Goal: Connect with others: Connect with others

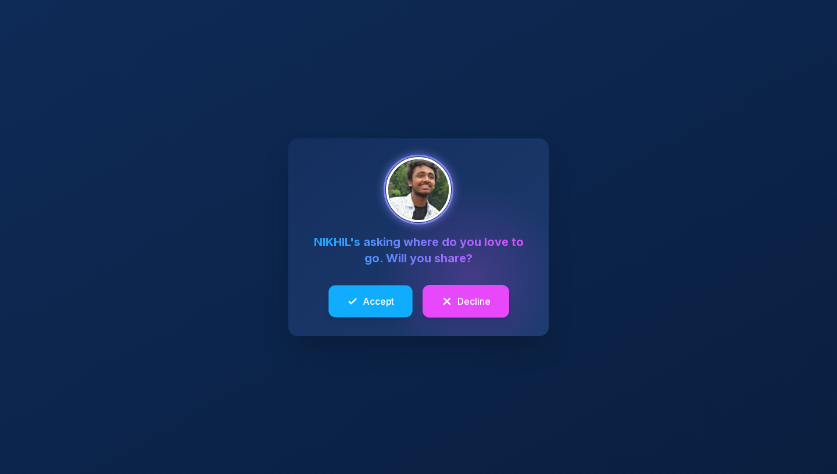
click at [371, 306] on span "Accept" at bounding box center [378, 301] width 31 height 14
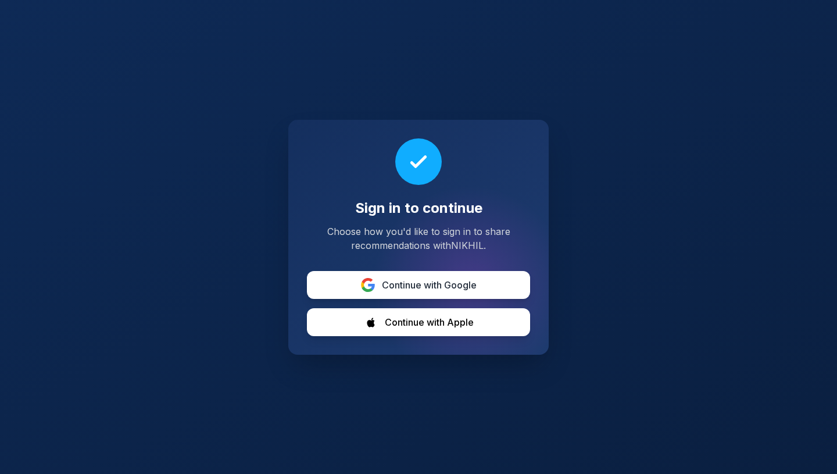
click at [512, 283] on button "Continue with Google" at bounding box center [418, 285] width 223 height 28
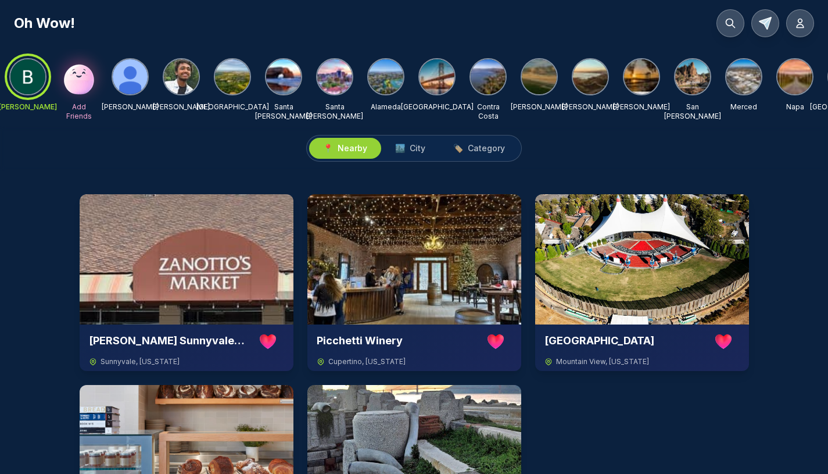
click at [178, 80] on img at bounding box center [181, 76] width 35 height 35
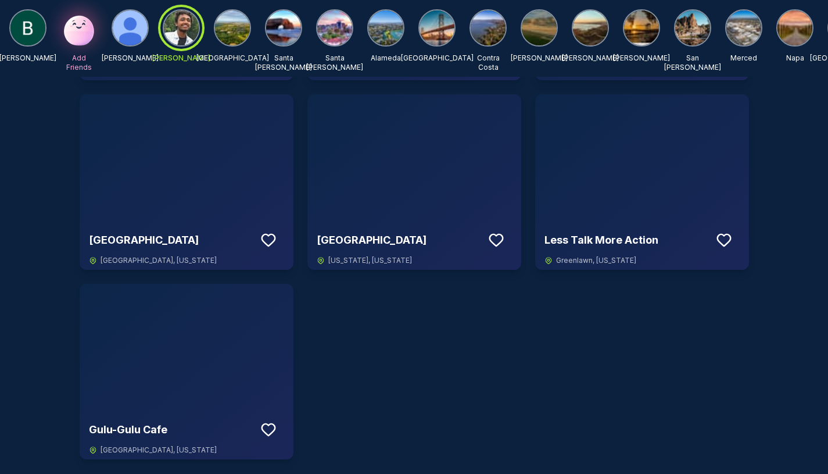
scroll to position [1641, 0]
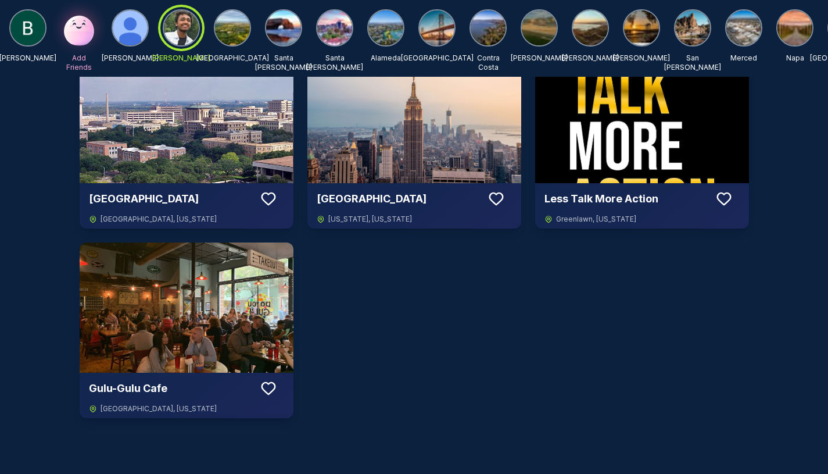
click at [134, 317] on img at bounding box center [187, 307] width 214 height 130
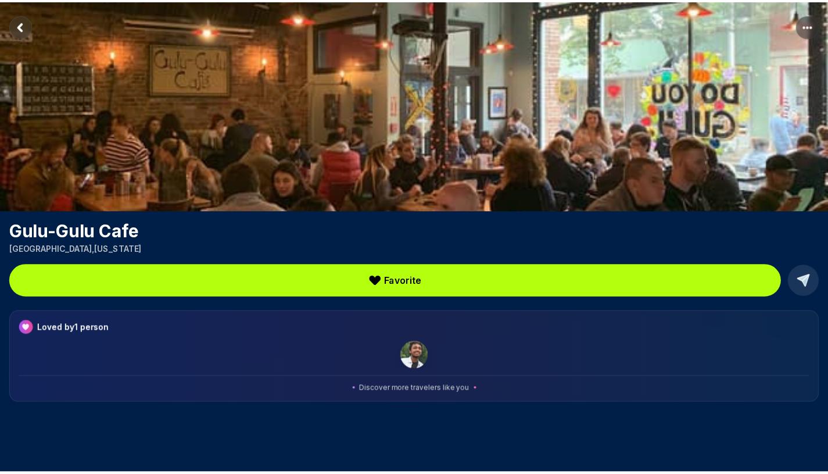
scroll to position [85, 0]
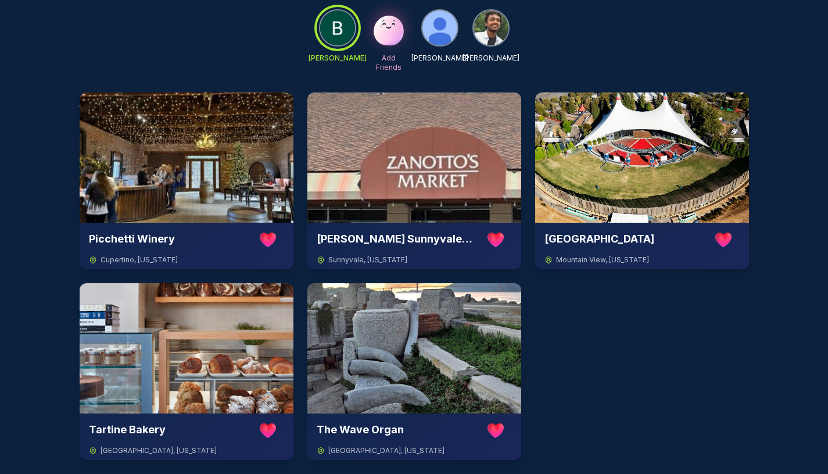
click at [438, 22] on img at bounding box center [440, 27] width 35 height 35
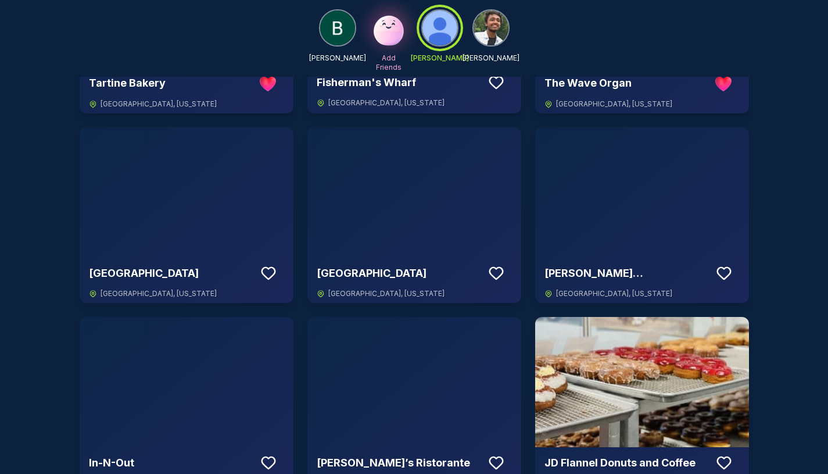
scroll to position [239, 0]
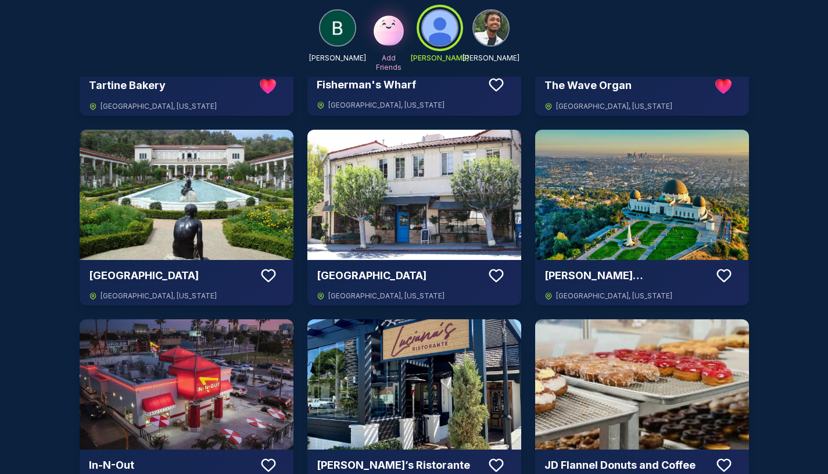
click at [104, 234] on img at bounding box center [187, 195] width 214 height 130
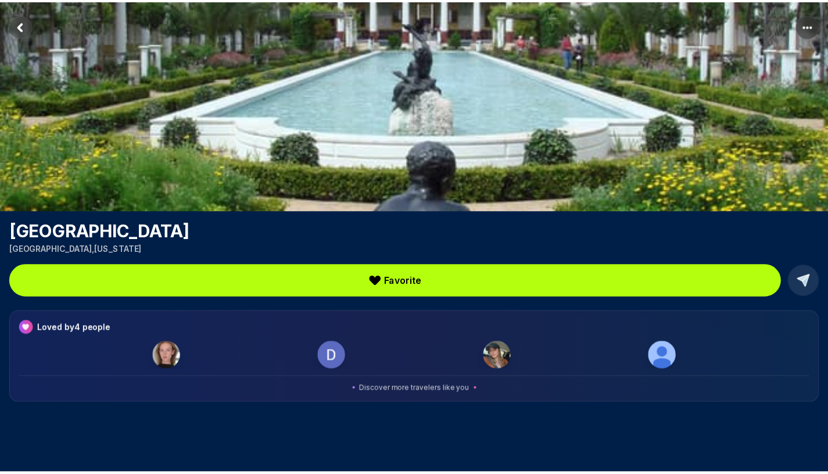
scroll to position [85, 0]
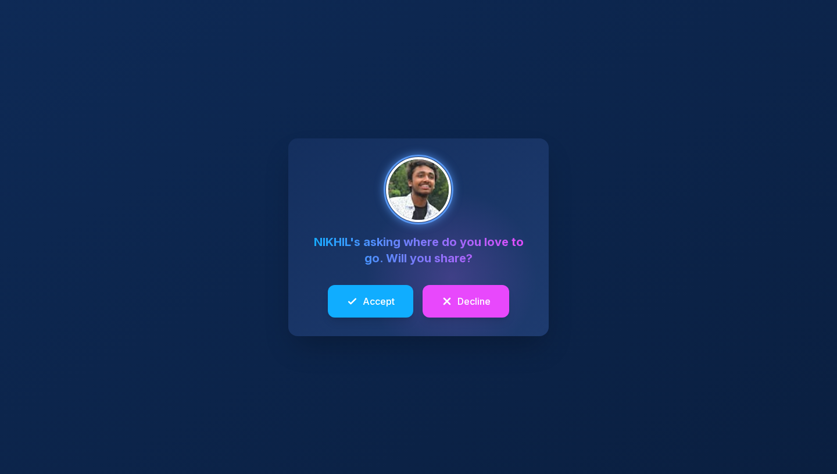
click at [380, 298] on span "Accept" at bounding box center [379, 301] width 32 height 14
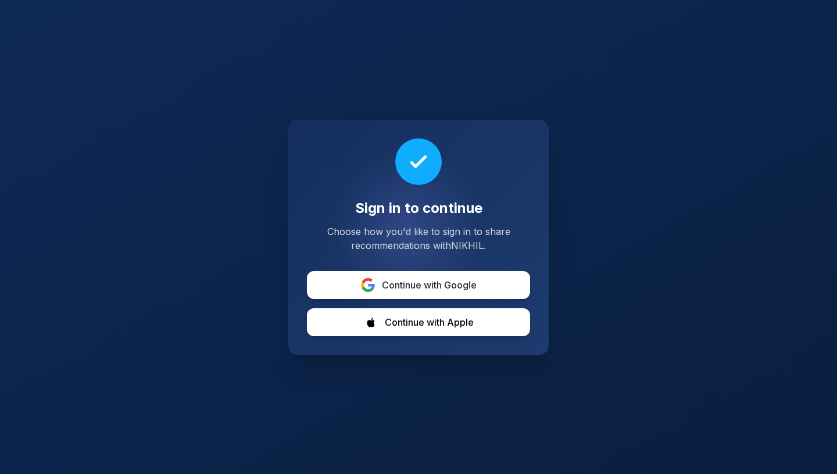
click at [506, 285] on button "Continue with Google" at bounding box center [418, 285] width 223 height 28
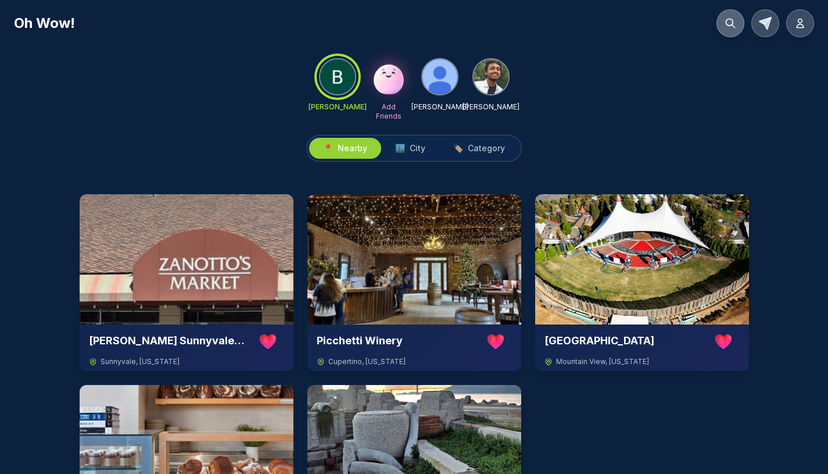
click at [735, 23] on icon at bounding box center [731, 23] width 12 height 12
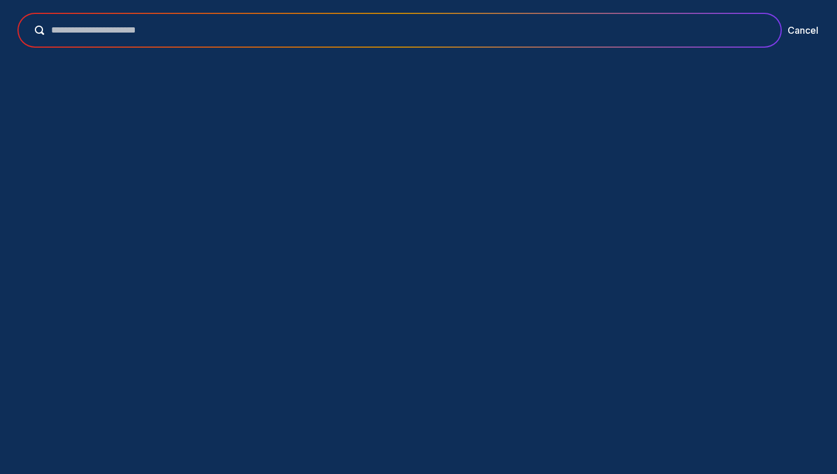
click at [643, 38] on div at bounding box center [400, 30] width 762 height 33
click at [632, 33] on input "text" at bounding box center [407, 30] width 727 height 14
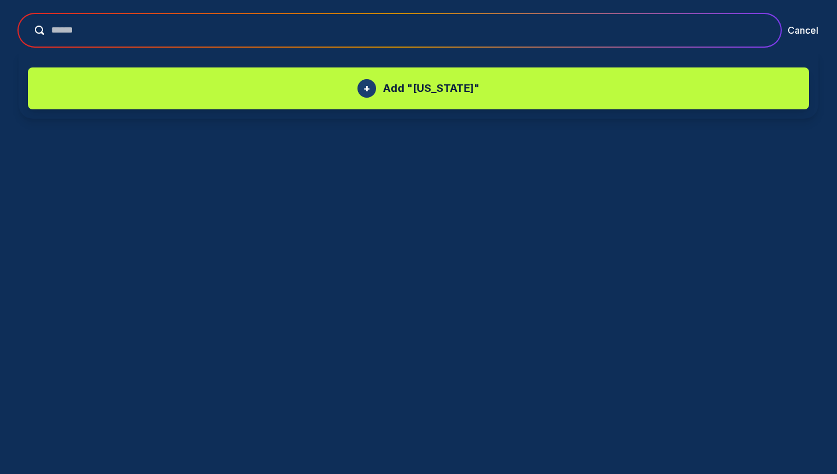
click at [596, 31] on input "******" at bounding box center [407, 30] width 727 height 14
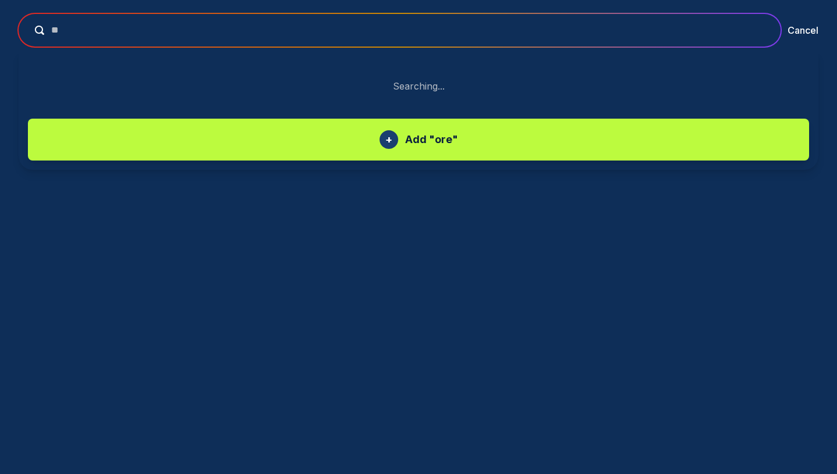
type input "*"
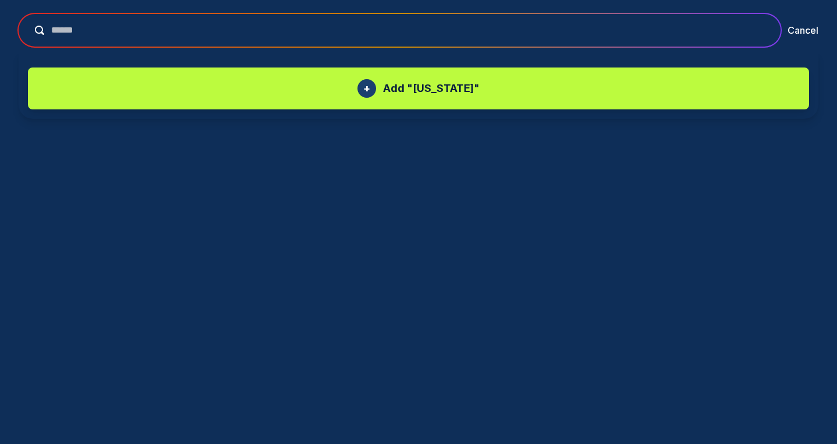
click at [492, 34] on input "******" at bounding box center [407, 30] width 727 height 14
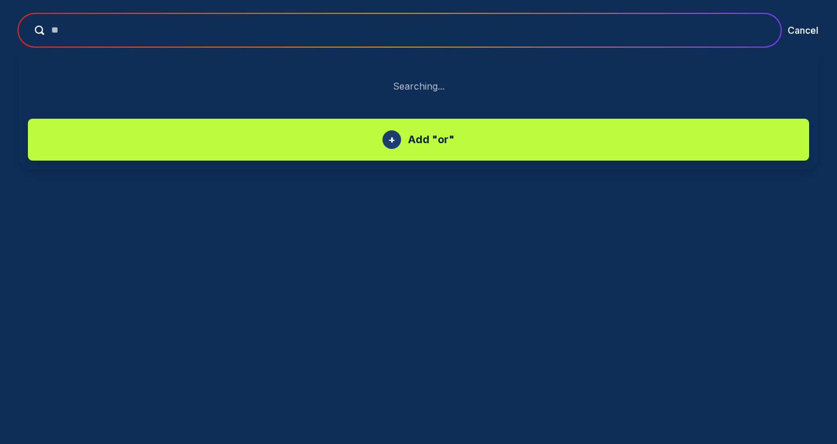
type input "*"
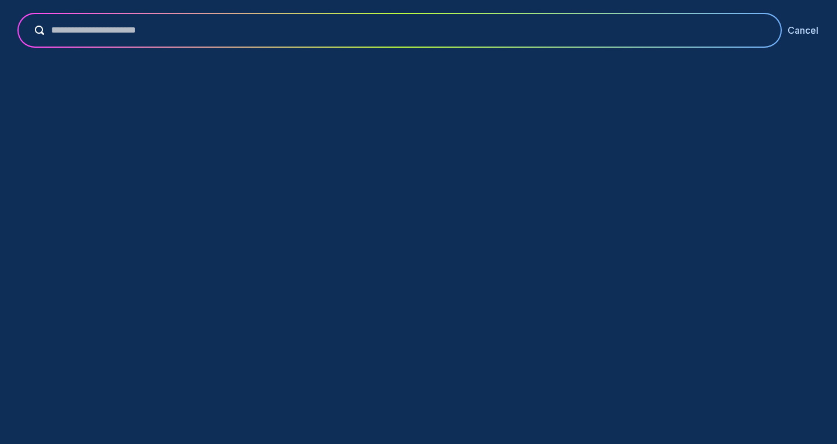
click at [808, 29] on button "Cancel" at bounding box center [803, 30] width 31 height 14
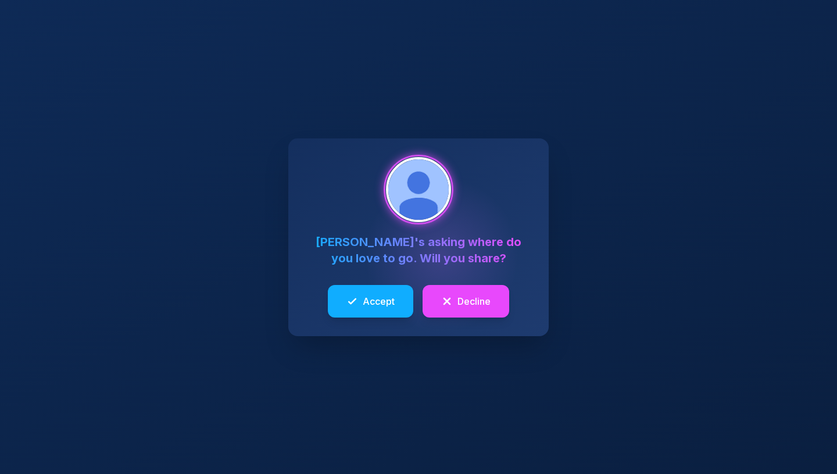
click at [376, 310] on button "Accept" at bounding box center [370, 301] width 85 height 33
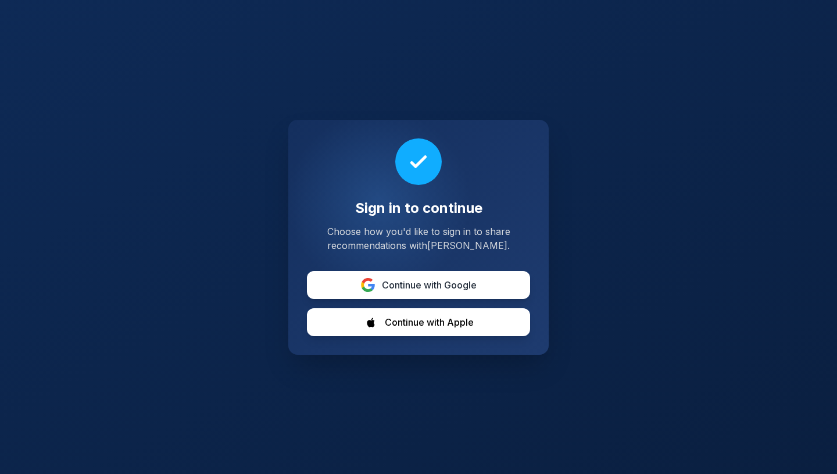
click at [492, 291] on button "Continue with Google" at bounding box center [418, 285] width 223 height 28
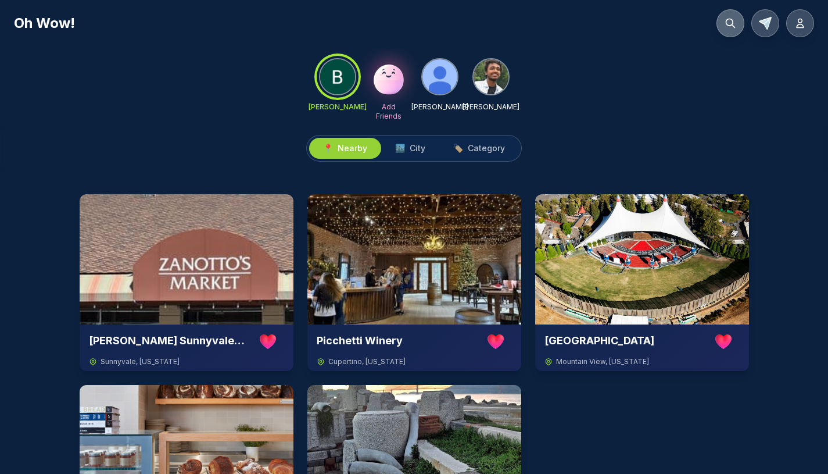
click at [727, 23] on icon at bounding box center [731, 23] width 9 height 9
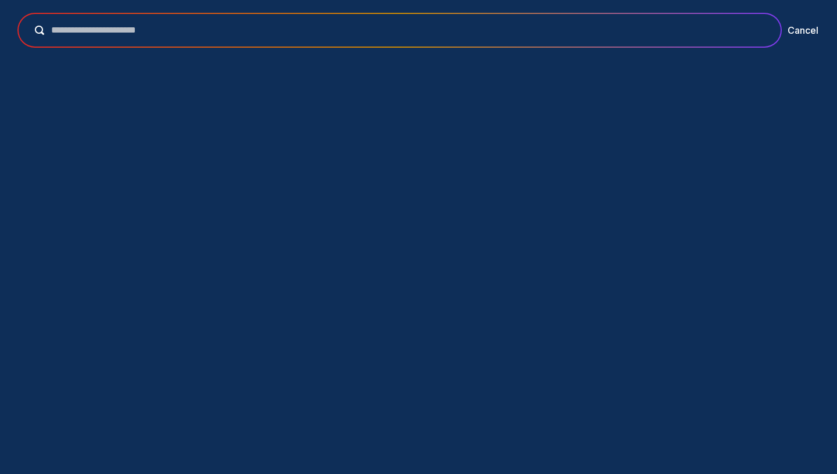
click at [539, 33] on input "text" at bounding box center [407, 30] width 727 height 14
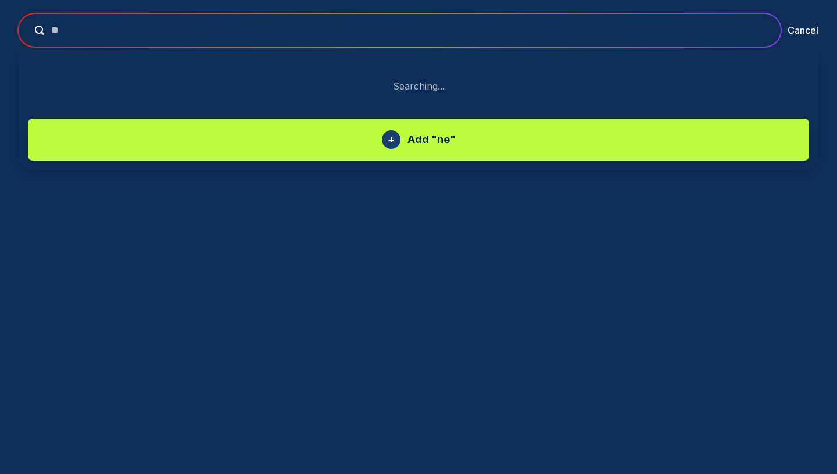
type input "*"
type input "*********"
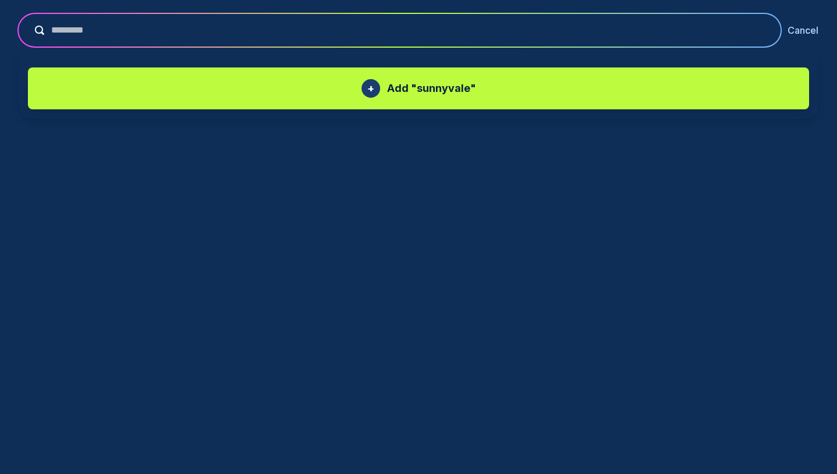
click at [809, 26] on button "Cancel" at bounding box center [803, 30] width 31 height 14
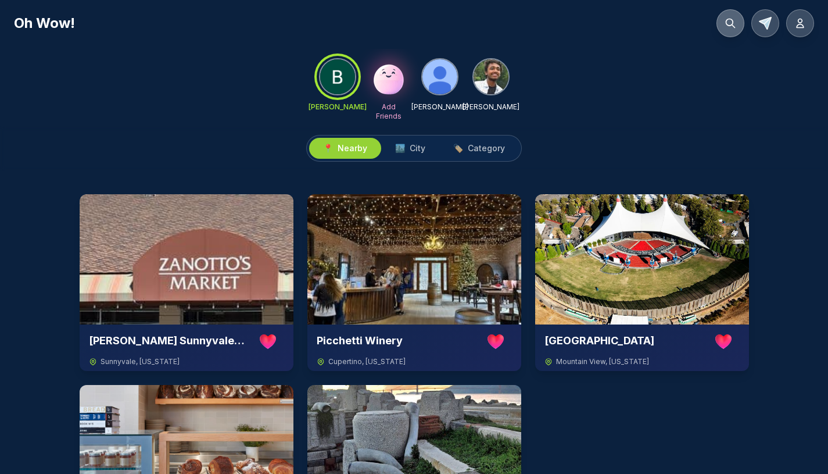
click at [737, 28] on button at bounding box center [731, 23] width 28 height 28
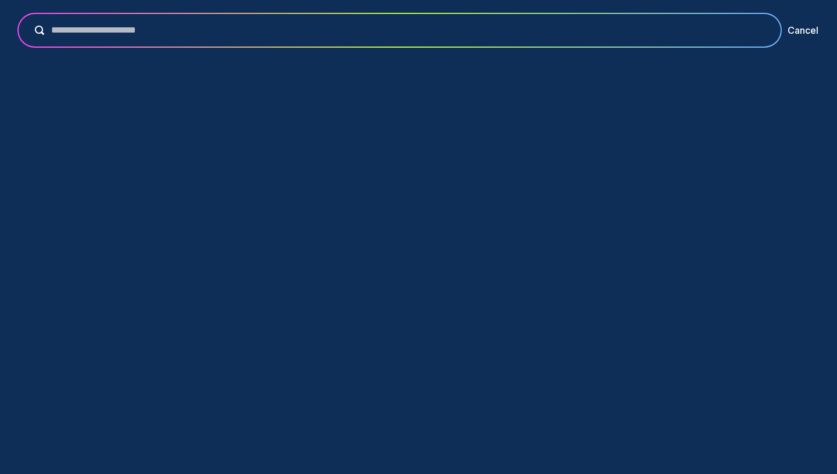
click at [669, 33] on input "text" at bounding box center [407, 30] width 727 height 14
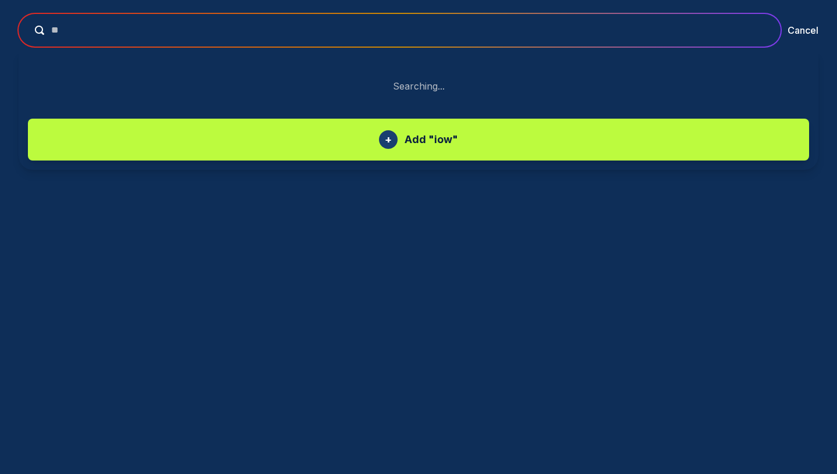
type input "*"
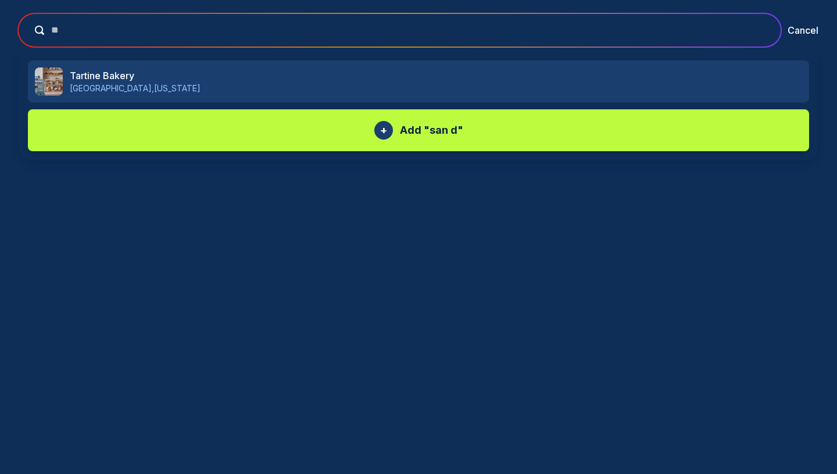
type input "*"
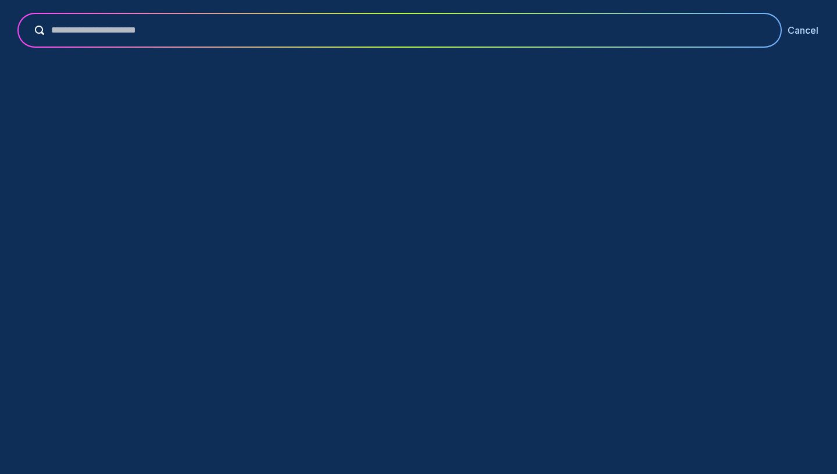
click at [790, 31] on button "Cancel" at bounding box center [803, 30] width 31 height 14
